Goal: Find specific page/section: Find specific page/section

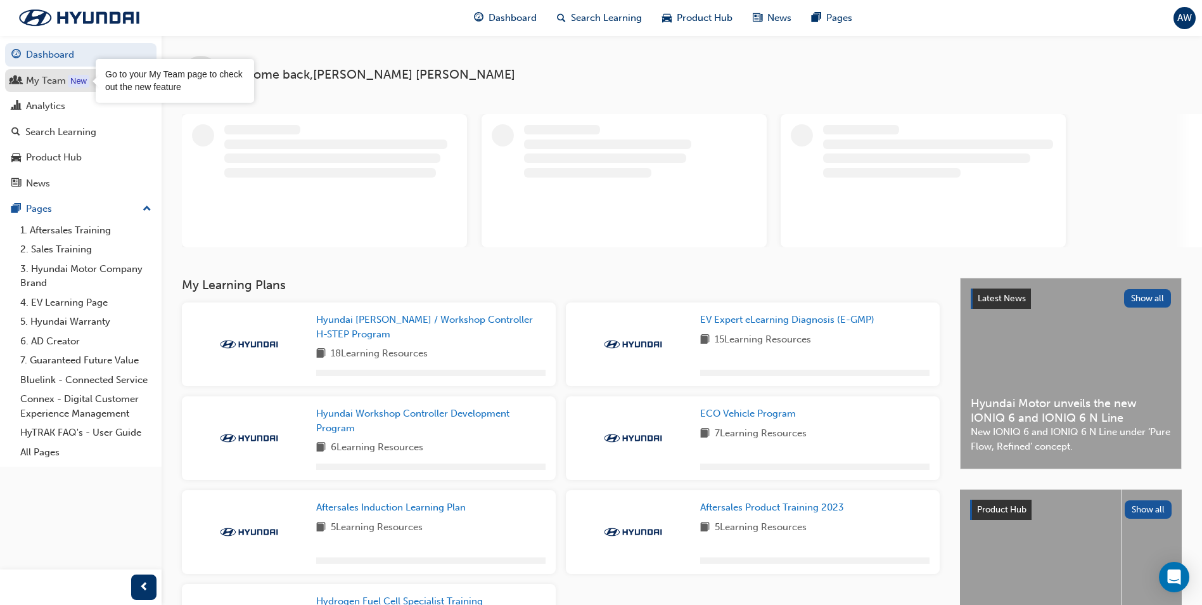
click at [74, 85] on div "New" at bounding box center [79, 81] width 22 height 13
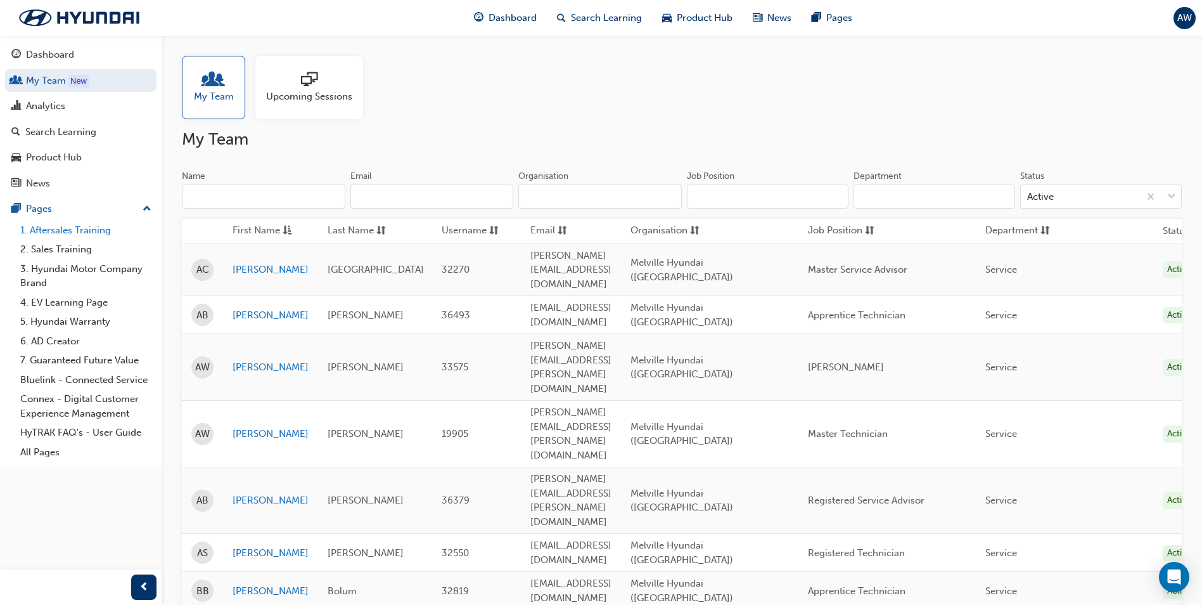
click at [85, 234] on link "1. Aftersales Training" at bounding box center [85, 231] width 141 height 20
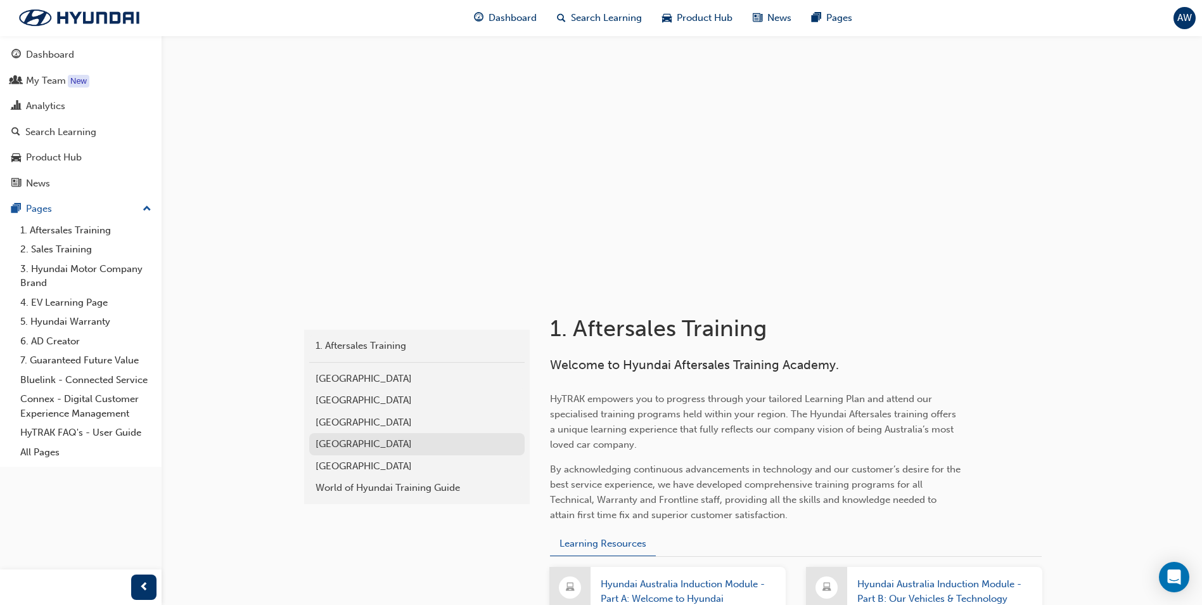
click at [341, 446] on div "[GEOGRAPHIC_DATA]" at bounding box center [417, 444] width 203 height 15
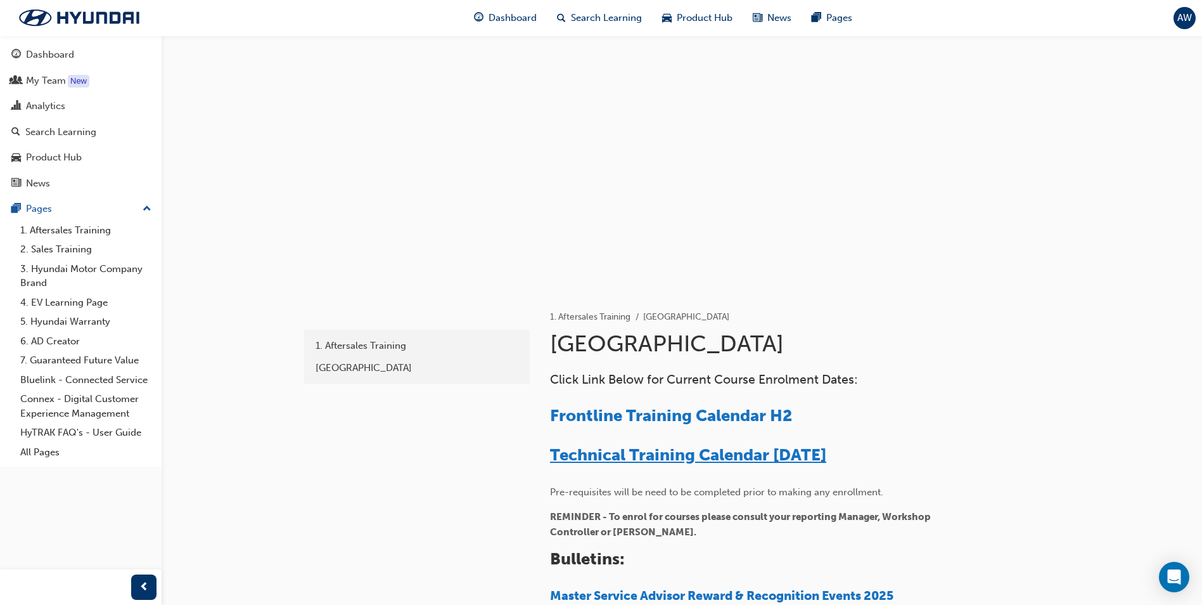
click at [693, 452] on span "Technical Training Calendar [DATE]" at bounding box center [688, 455] width 276 height 20
